Goal: Task Accomplishment & Management: Complete application form

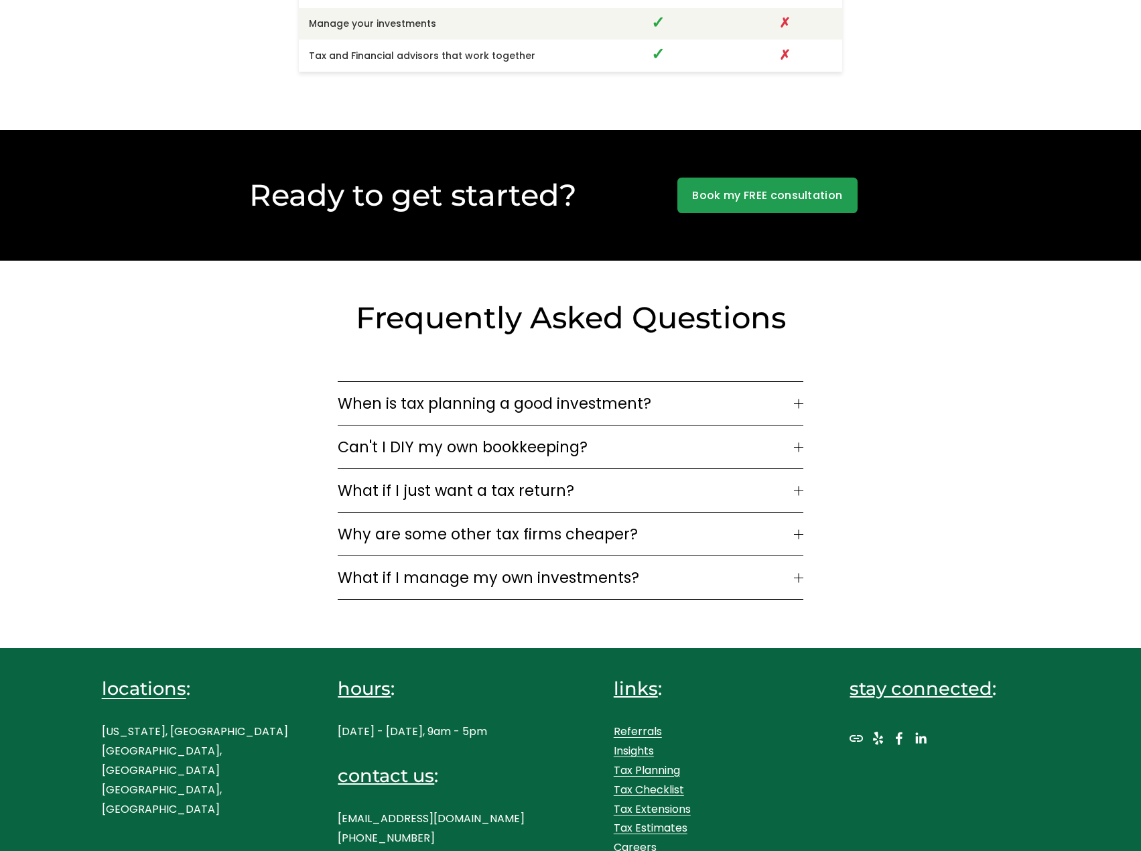
scroll to position [3355, 0]
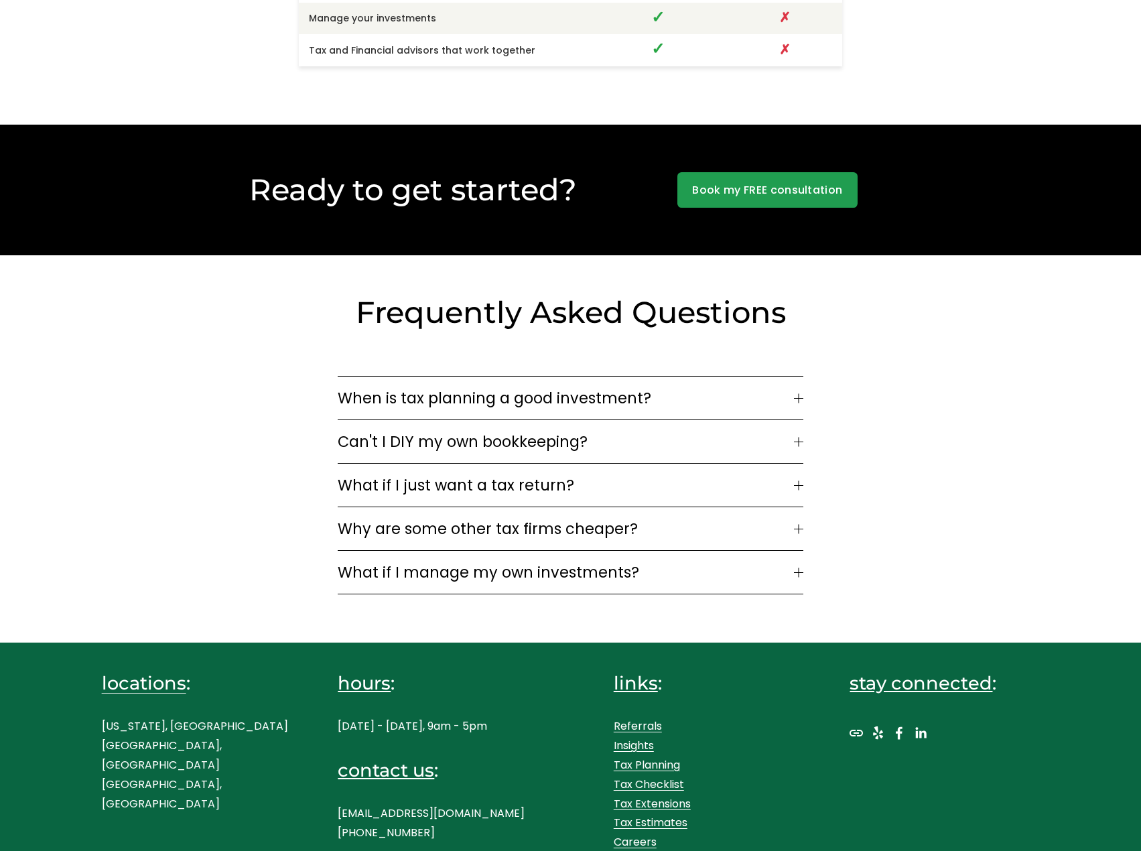
click at [691, 405] on button "When is tax planning a good investment?" at bounding box center [570, 398] width 465 height 43
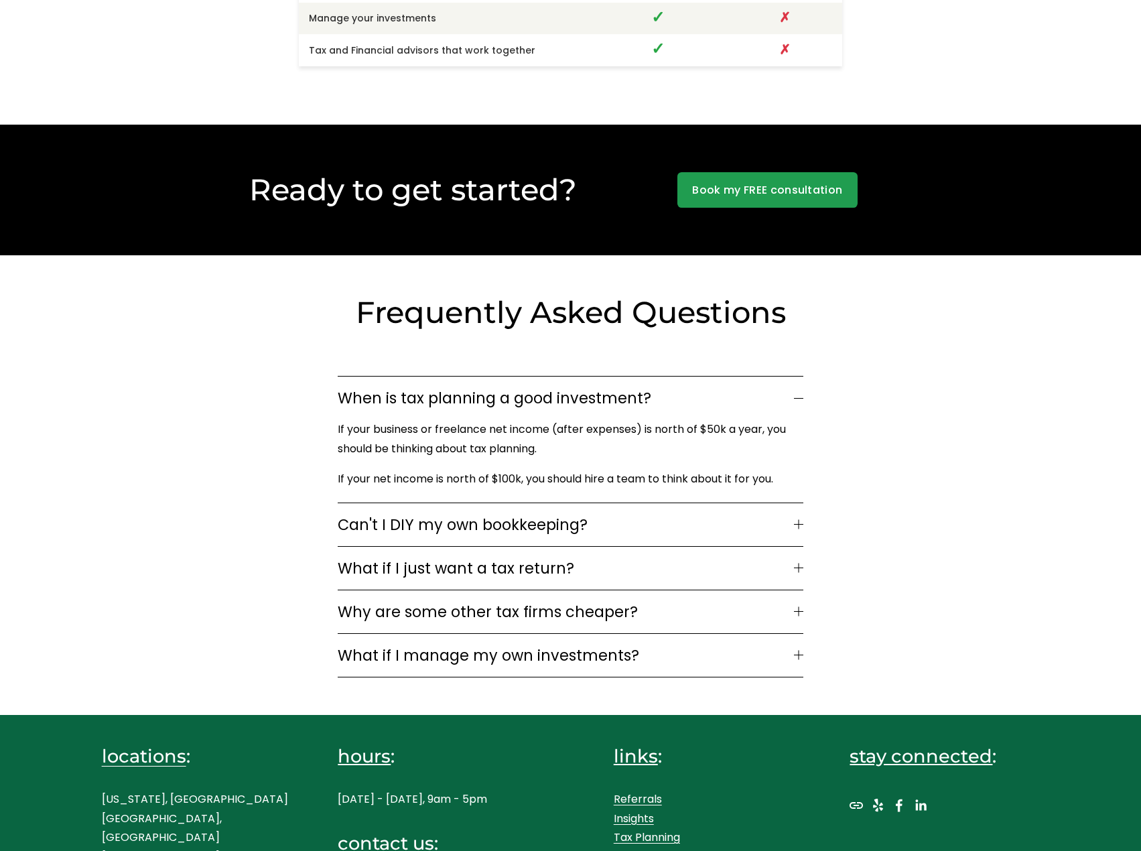
click at [798, 394] on div at bounding box center [798, 397] width 9 height 9
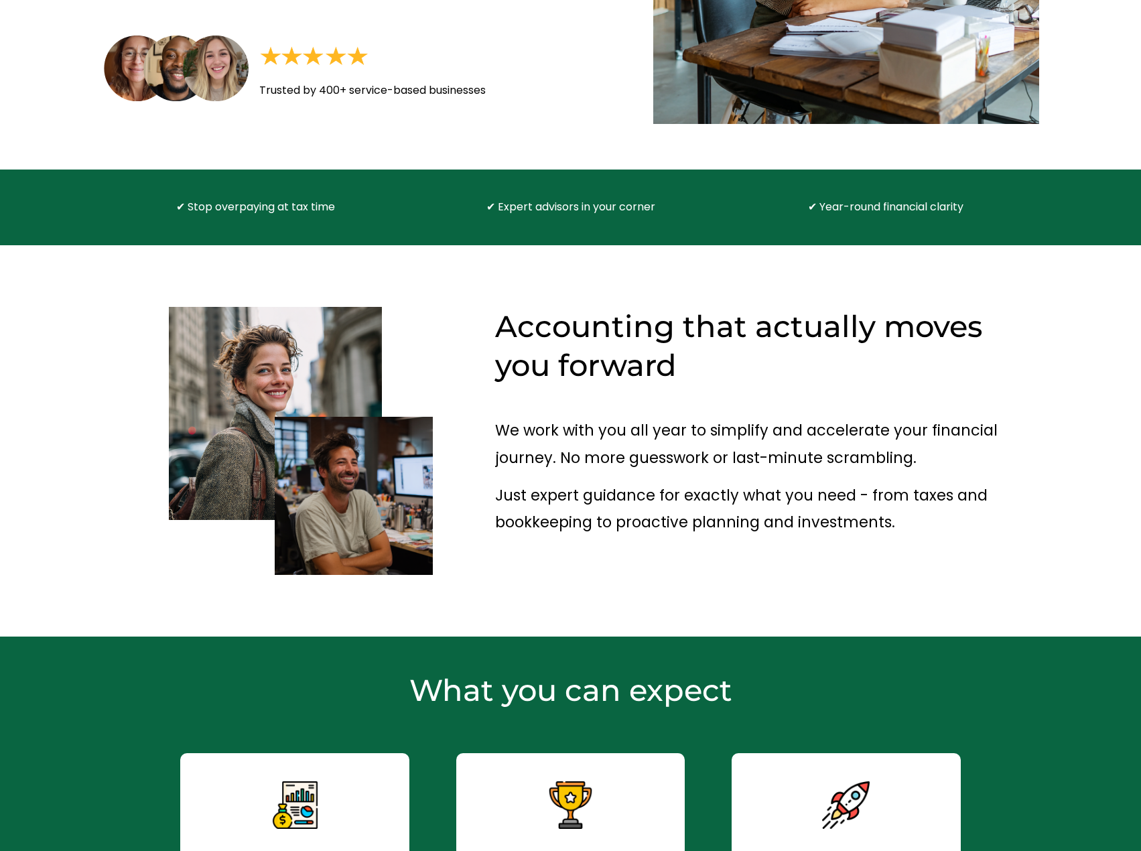
scroll to position [0, 0]
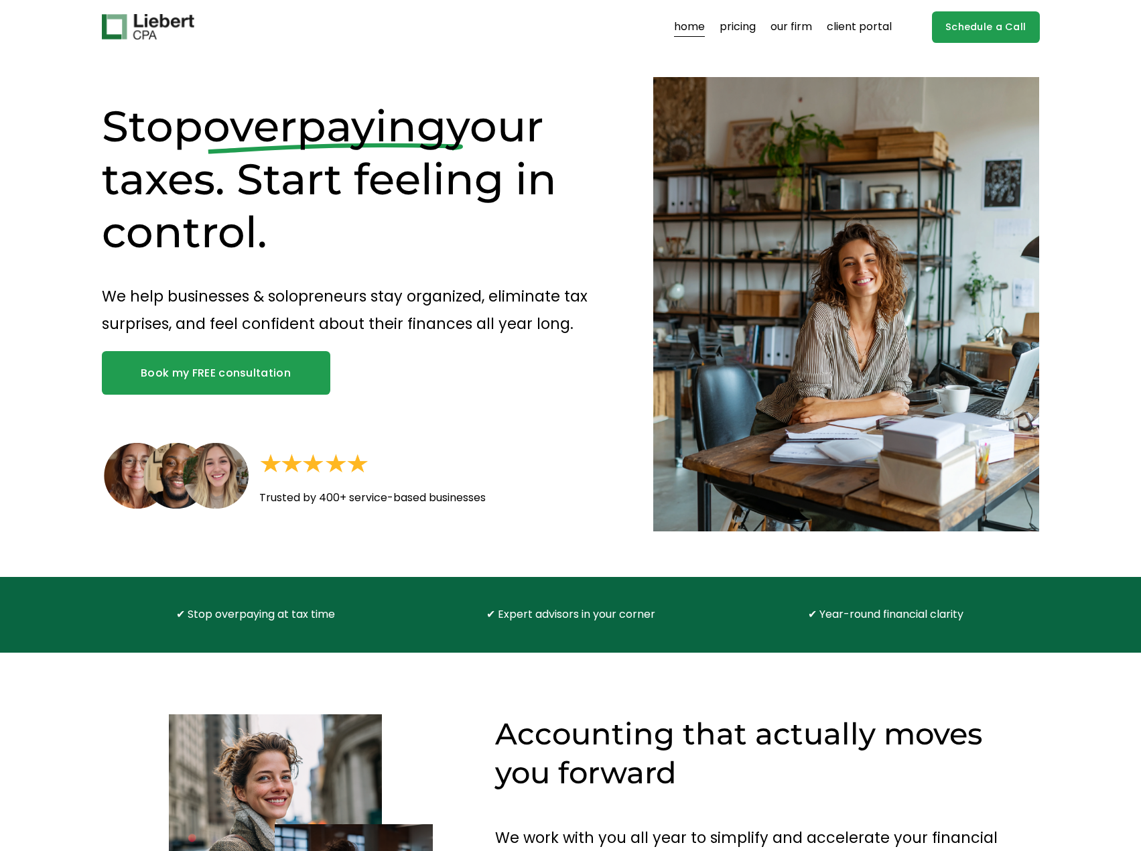
click at [751, 27] on link "pricing" at bounding box center [738, 26] width 36 height 21
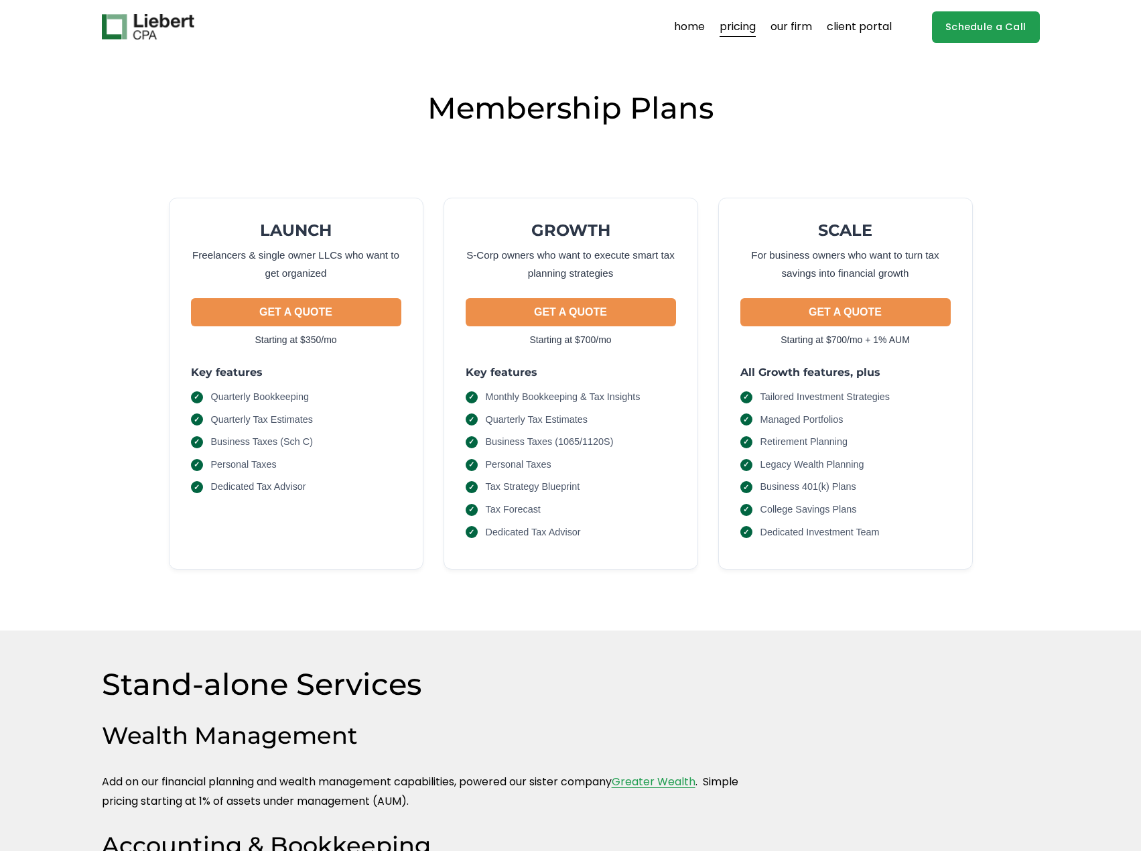
click at [776, 25] on link "our firm" at bounding box center [791, 26] width 42 height 21
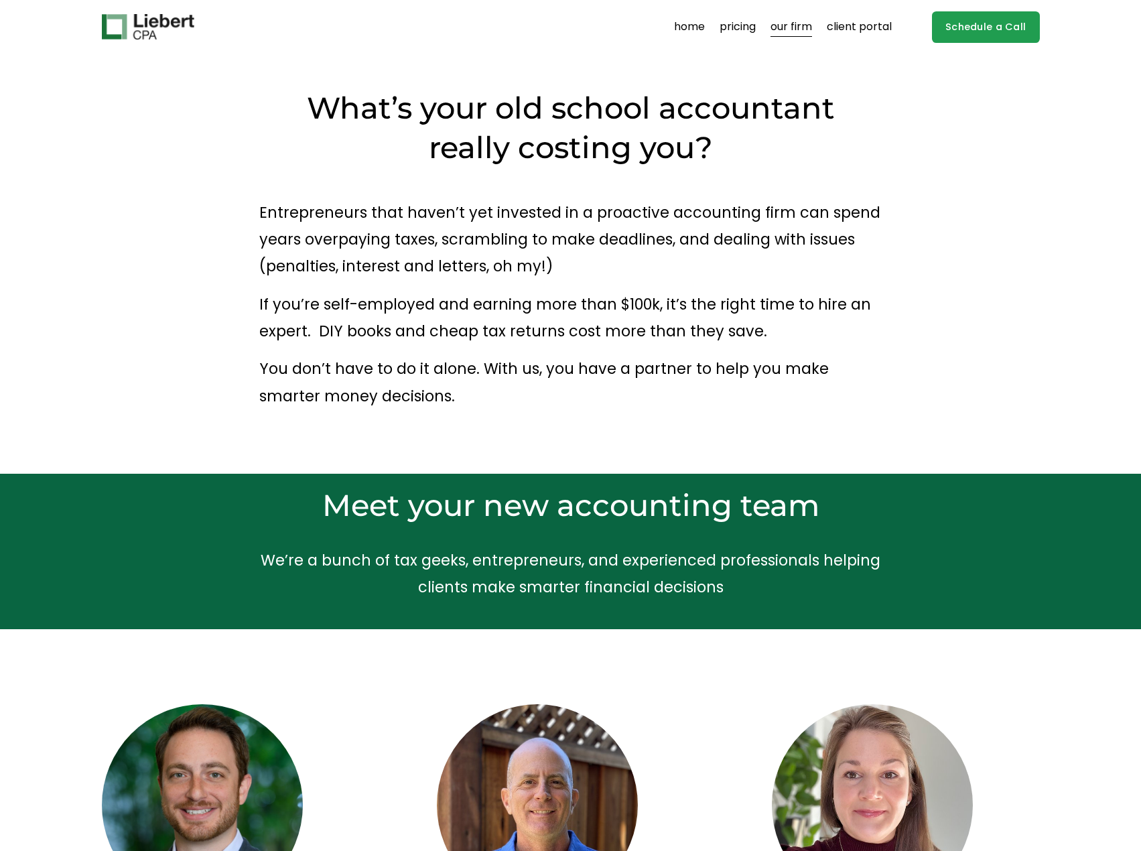
click at [697, 27] on link "home" at bounding box center [689, 26] width 31 height 21
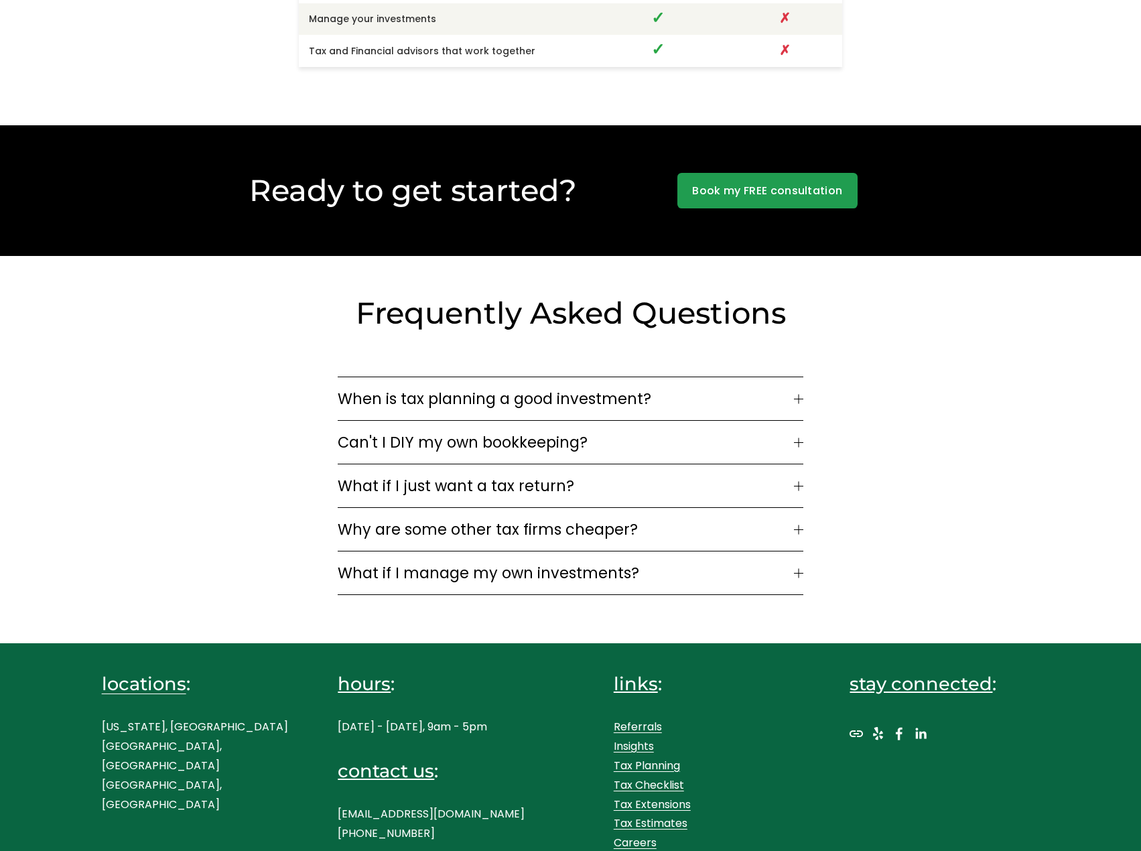
scroll to position [3355, 0]
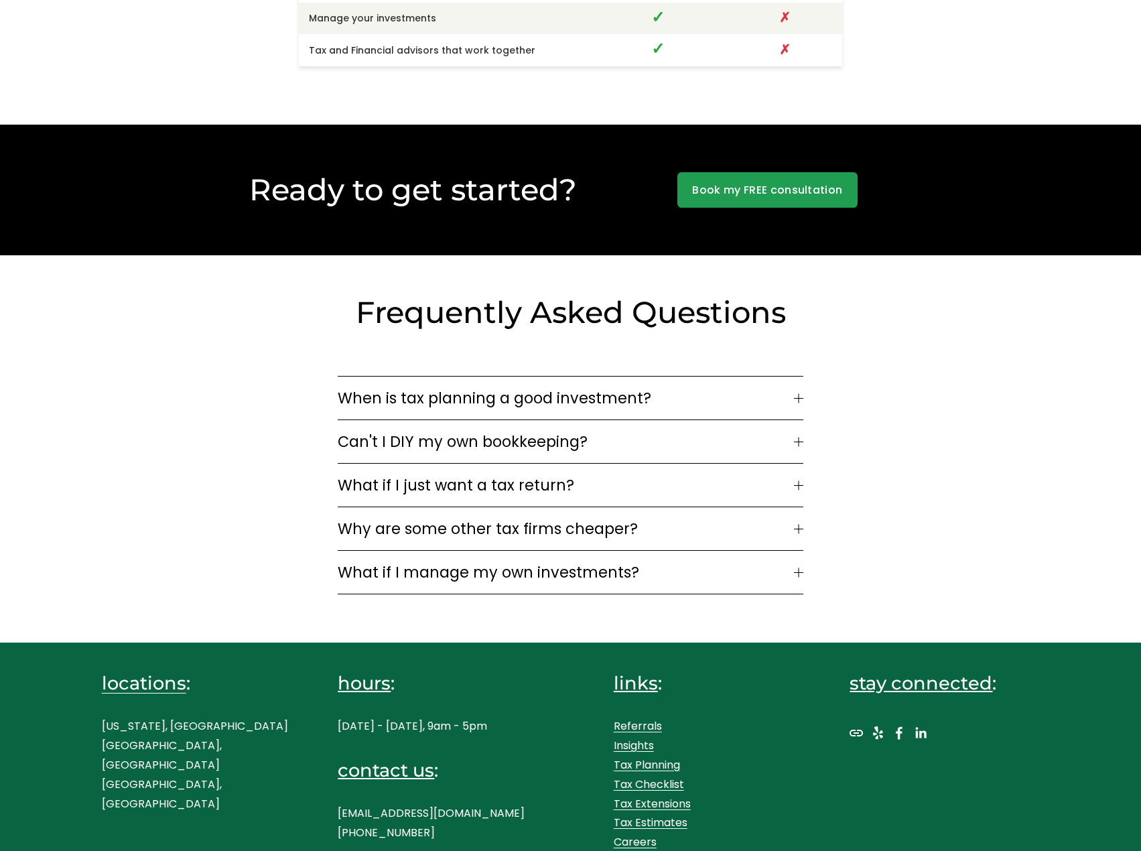
click at [586, 474] on span "What if I just want a tax return?" at bounding box center [566, 485] width 456 height 23
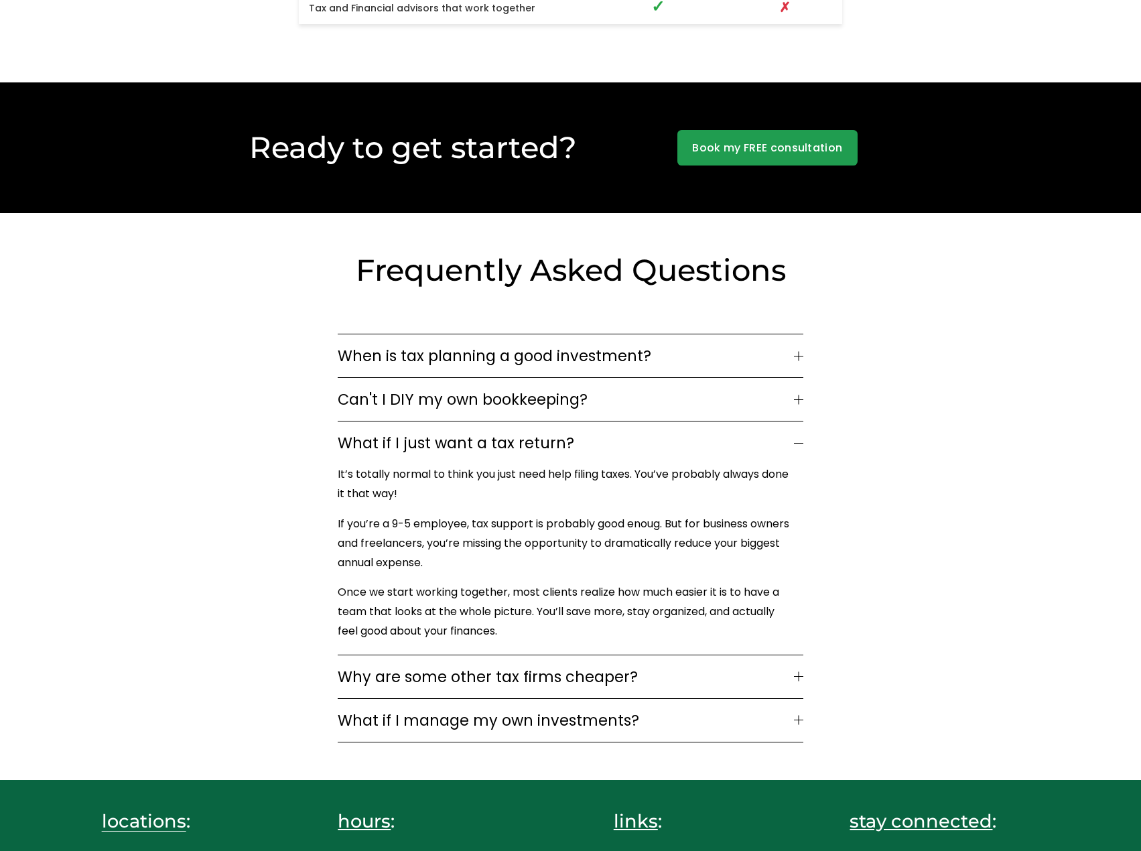
scroll to position [3200, 0]
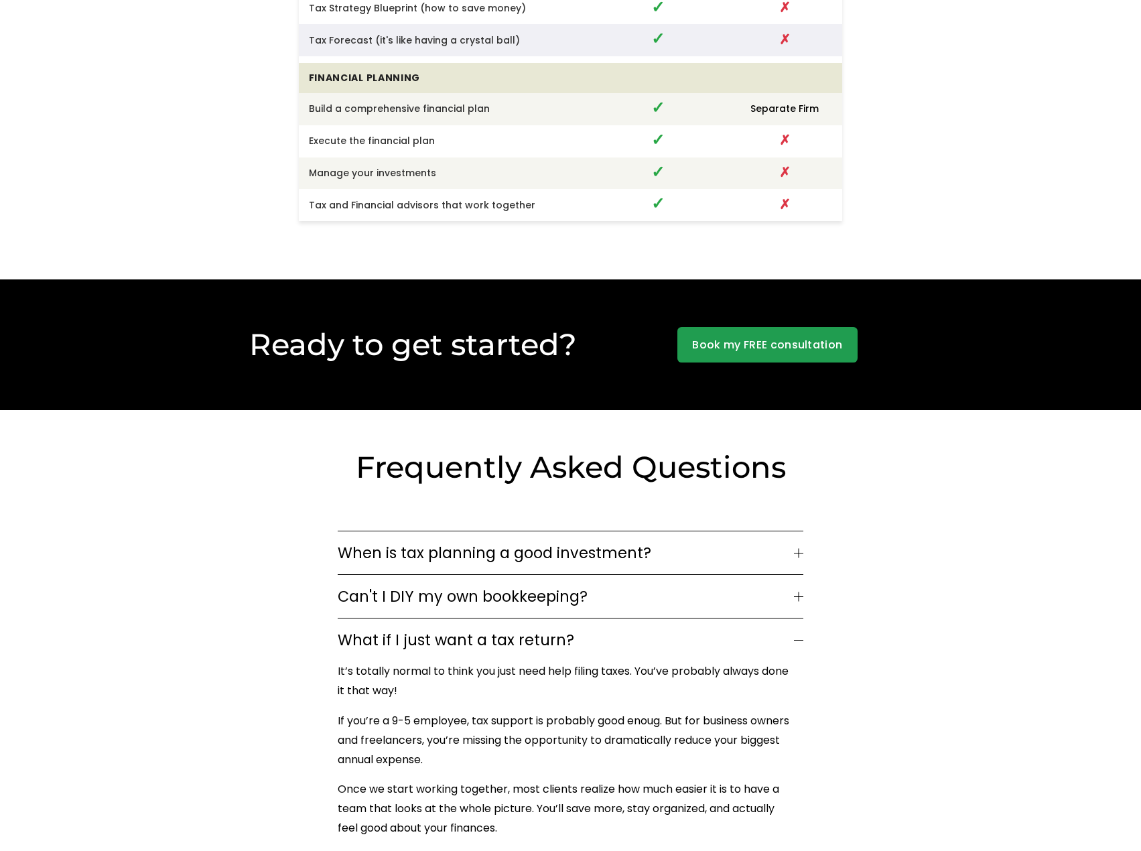
click at [789, 343] on link "Book my FREE consultation" at bounding box center [767, 345] width 180 height 36
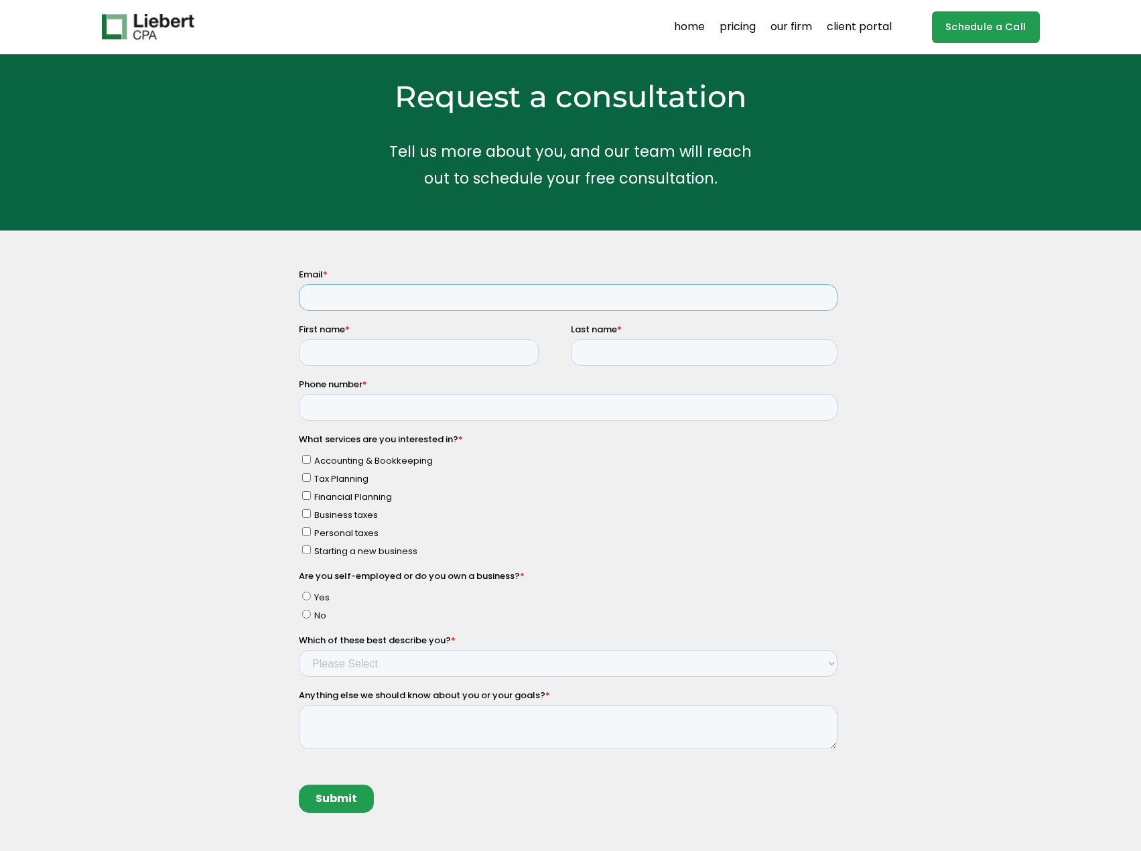
click at [429, 287] on input "Email *" at bounding box center [567, 297] width 539 height 27
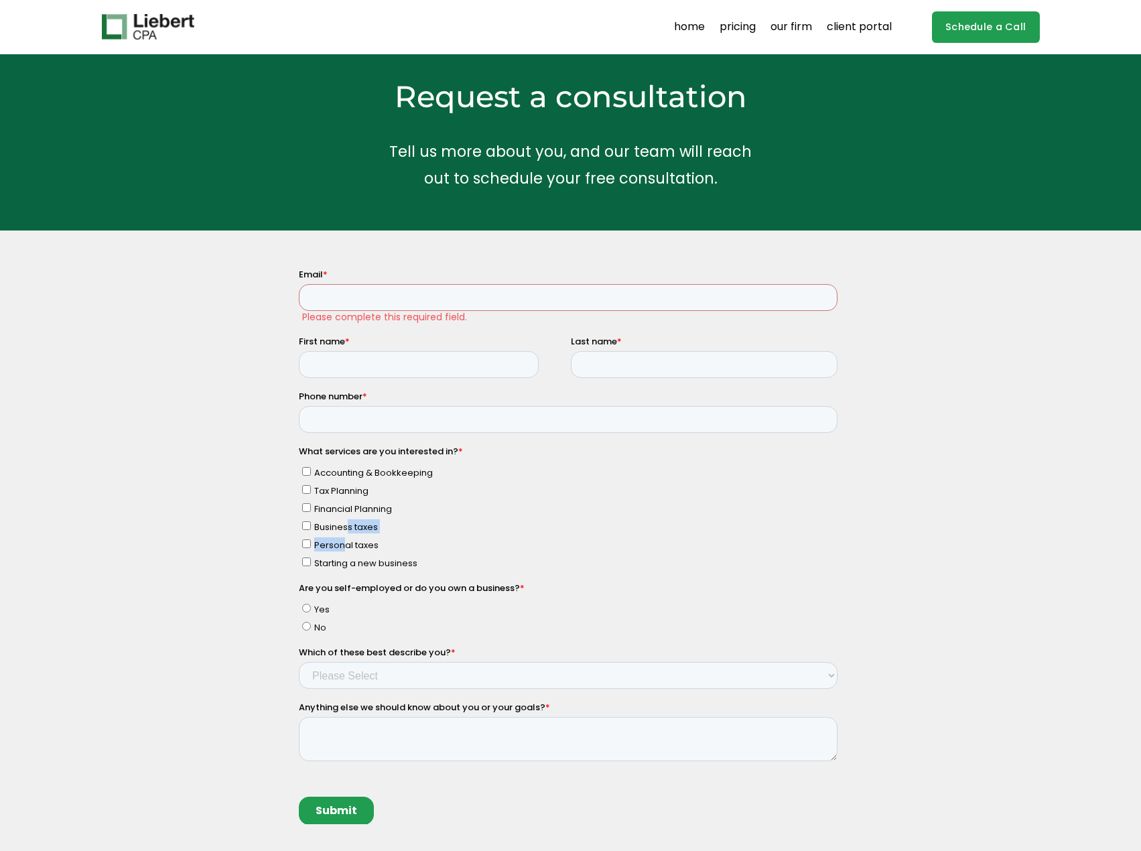
click at [345, 533] on ul "Accounting & Bookkeeping Tax Planning Financial Planning Business taxes Persona…" at bounding box center [567, 515] width 539 height 109
click at [280, 552] on div "Why hire a CPA firm? Having a trusted financial partner for your business is a …" at bounding box center [570, 662] width 1141 height 789
click at [387, 309] on input "Email *" at bounding box center [567, 297] width 539 height 27
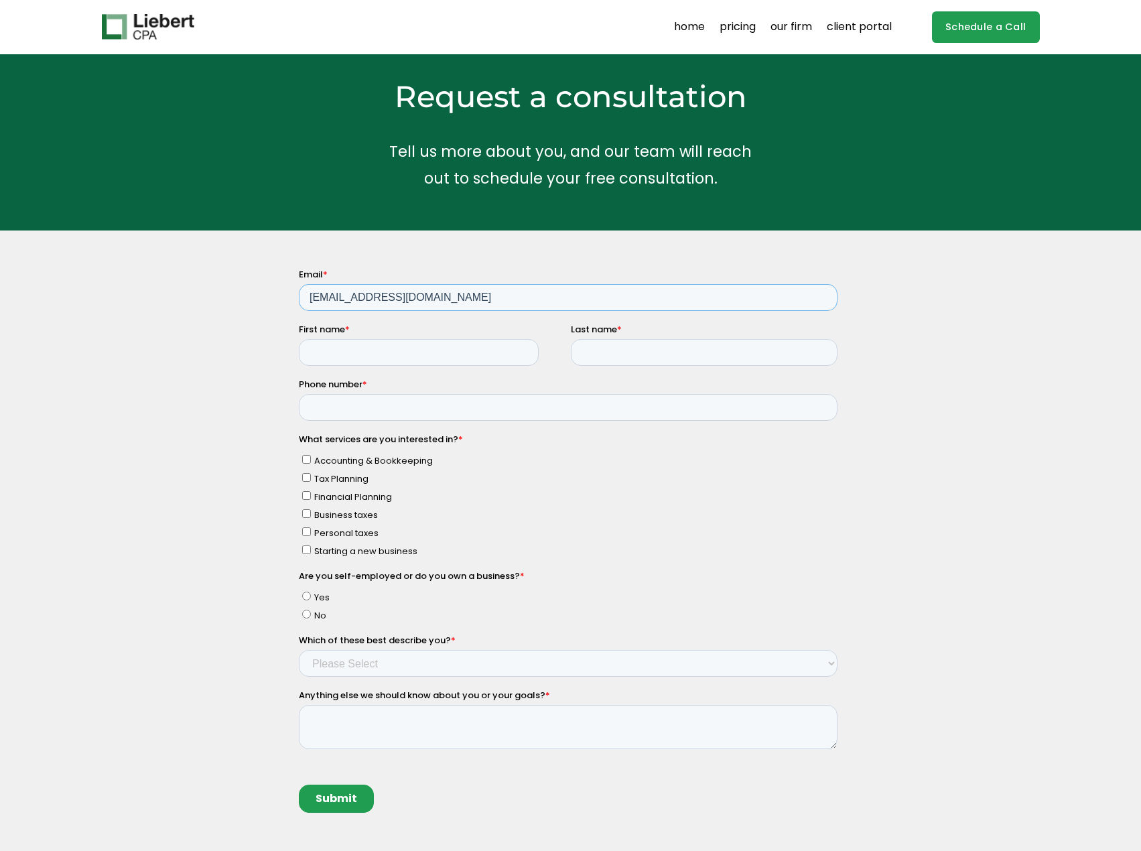
drag, startPoint x: 198, startPoint y: 278, endPoint x: 173, endPoint y: 278, distance: 25.5
click at [298, 278] on html "Email * bkilbride@baincapital.com First name * Last name * Phone number * What …" at bounding box center [570, 552] width 544 height 568
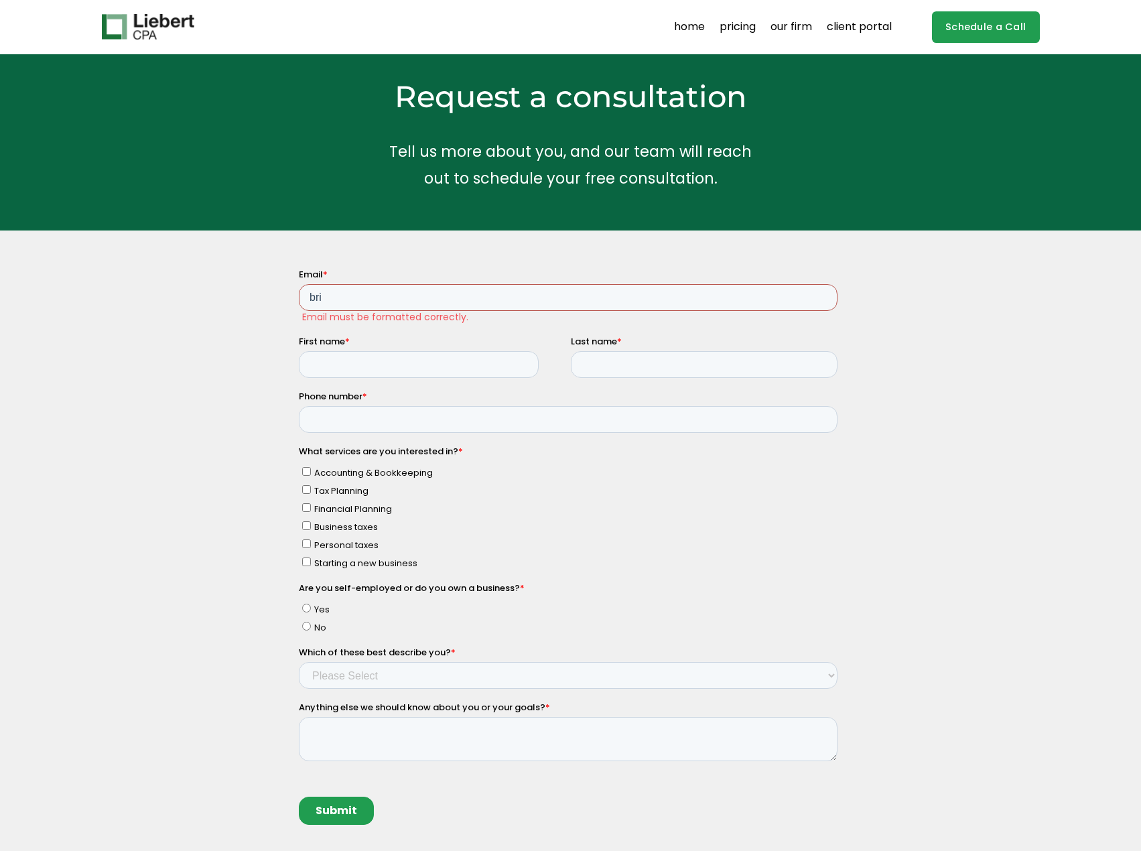
type input "brian.kilbride@outlook.com"
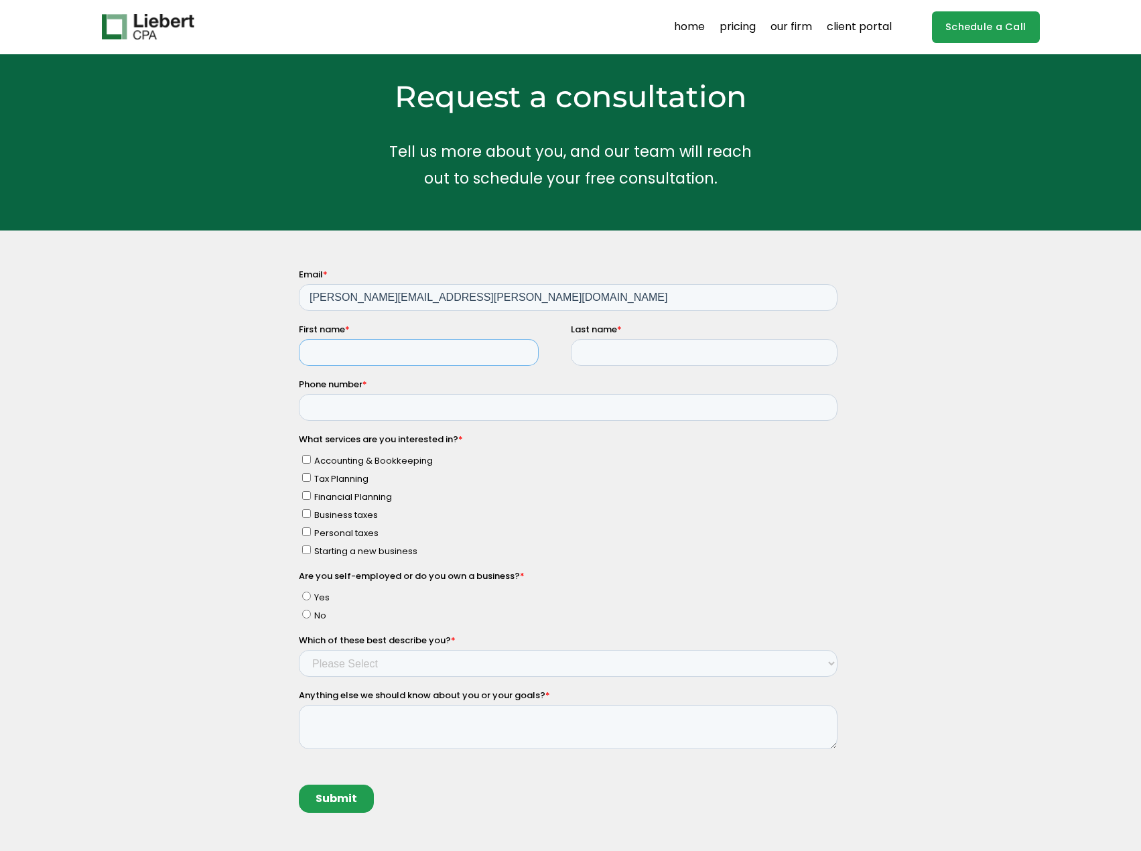
click at [387, 345] on input "First name *" at bounding box center [418, 352] width 240 height 27
type input "Brian"
type input "Kilbride"
type input "7814390301"
click at [358, 530] on span "Personal taxes" at bounding box center [346, 533] width 64 height 13
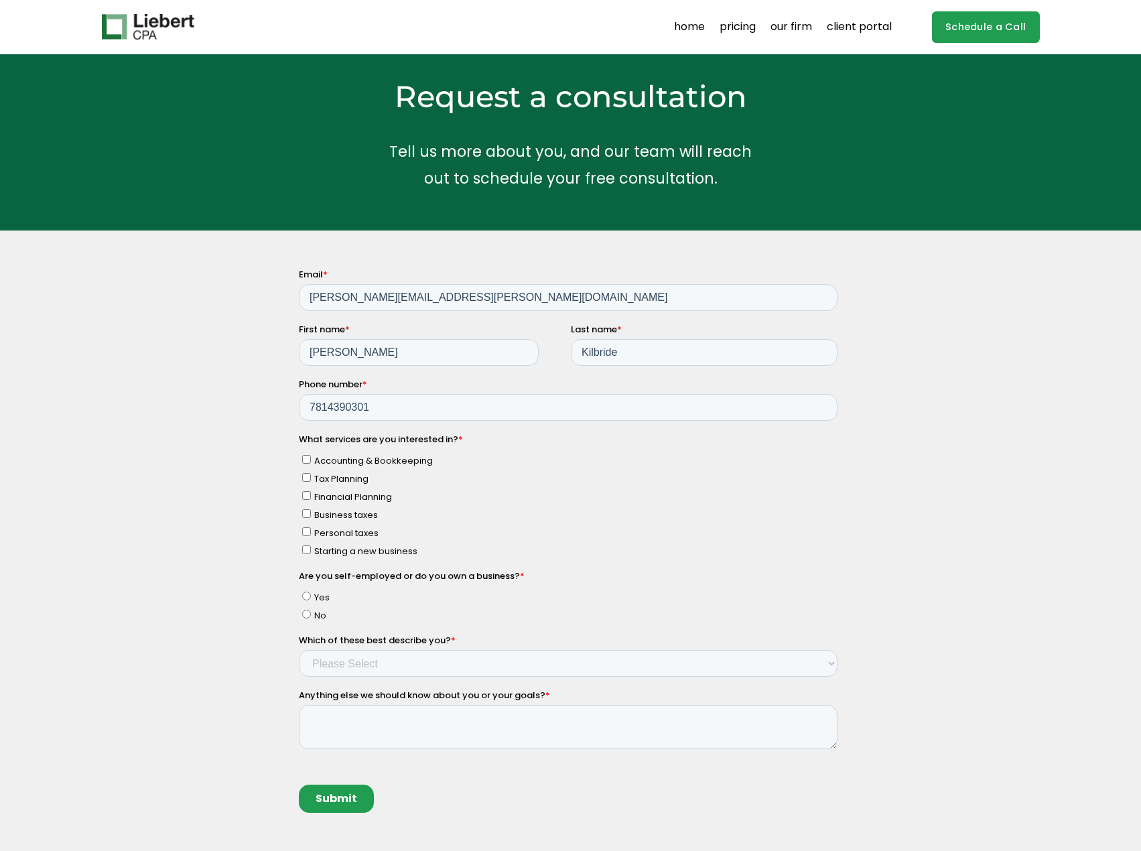
click at [310, 530] on input "Personal taxes" at bounding box center [305, 531] width 9 height 9
checkbox input "true"
click at [316, 616] on span "No" at bounding box center [320, 615] width 12 height 13
click at [310, 616] on input "No" at bounding box center [305, 614] width 9 height 9
radio input "true"
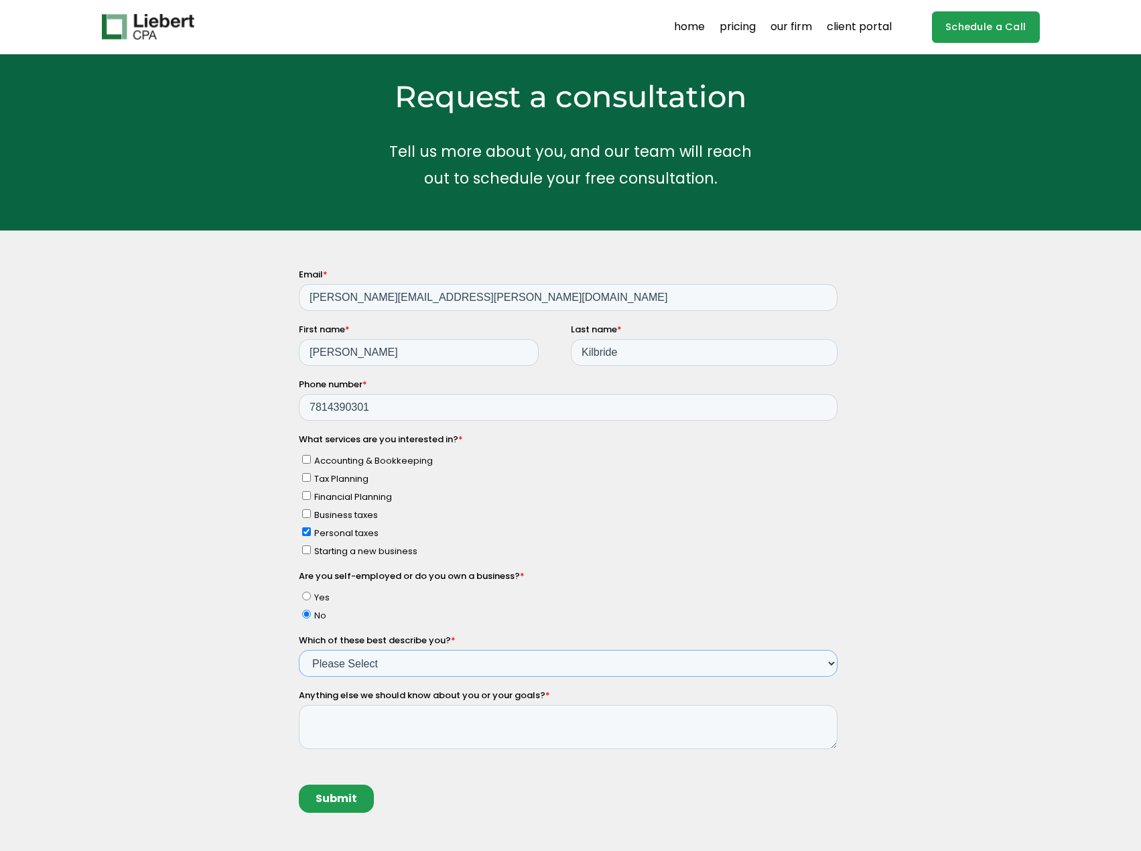
click at [344, 659] on select "Please Select Income < $100k Income between $100k-$250k Income between $250k-$5…" at bounding box center [567, 663] width 539 height 27
select select "Income between $350k-$500k"
click at [298, 650] on select "Please Select Income < $100k Income between $100k-$250k Income between $250k-$5…" at bounding box center [567, 663] width 539 height 27
click at [795, 571] on label "Are you self-employed or do you own a business? *" at bounding box center [570, 575] width 544 height 13
click at [637, 726] on textarea "Anything else we should know about you or your goals? *" at bounding box center [567, 727] width 539 height 44
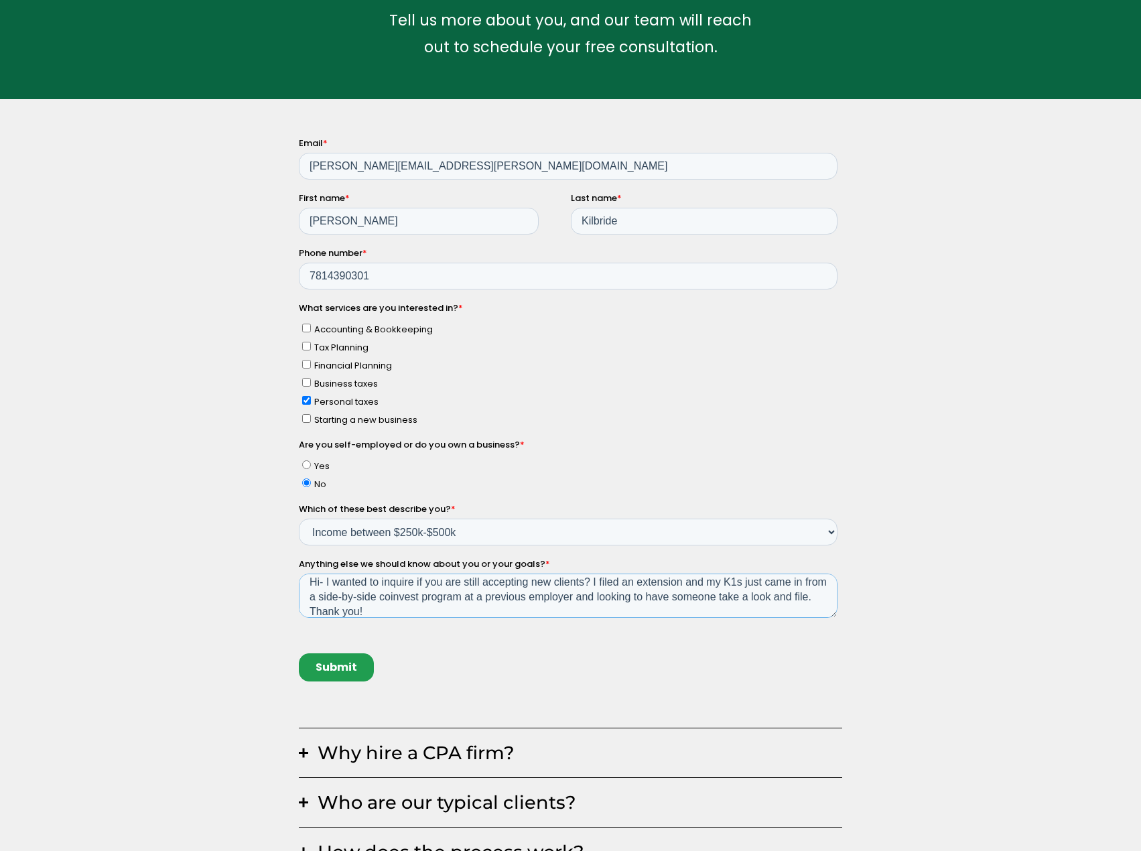
scroll to position [134, 0]
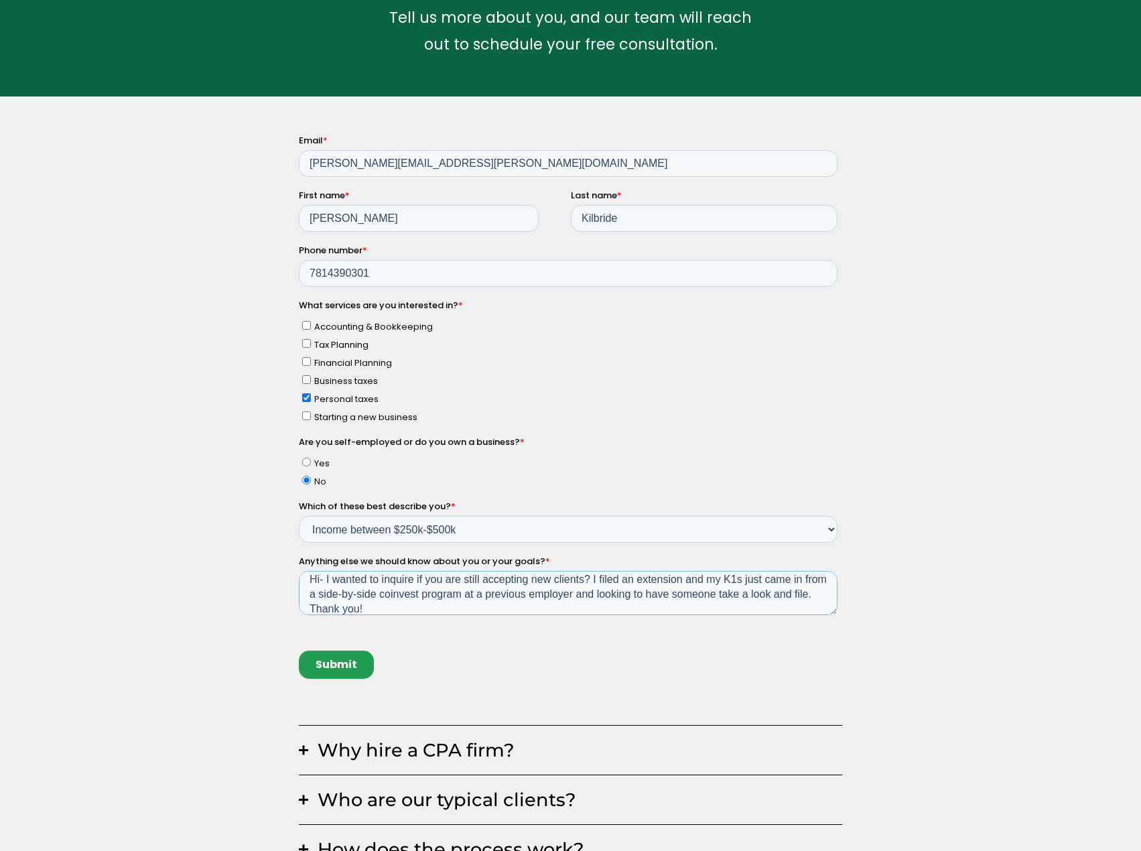
type textarea "Hi- I wanted to inquire if you are still accepting new clients? I filed an exte…"
click at [353, 663] on input "Submit" at bounding box center [335, 665] width 75 height 28
